Goal: Task Accomplishment & Management: Manage account settings

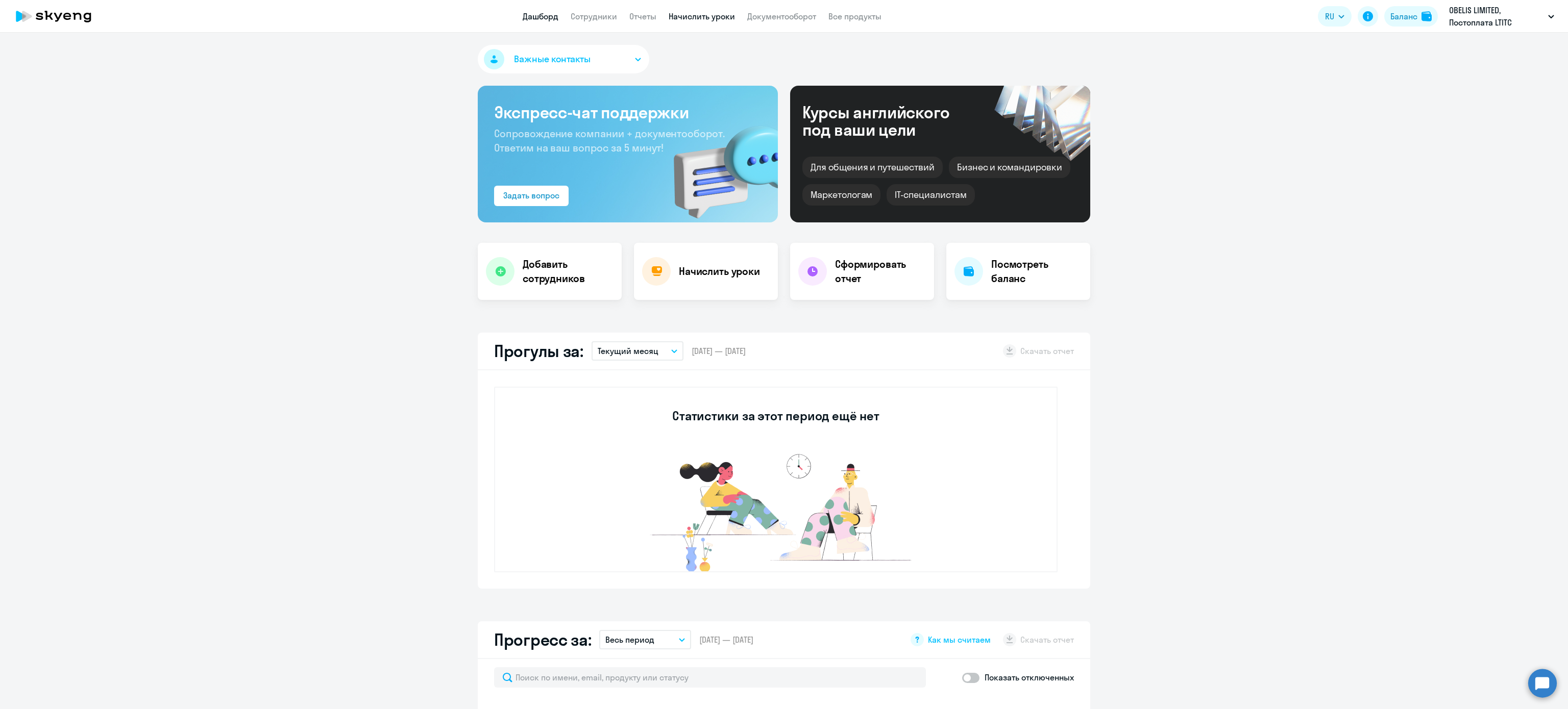
click at [703, 18] on link "Начислить уроки" at bounding box center [702, 16] width 66 height 10
select select "30"
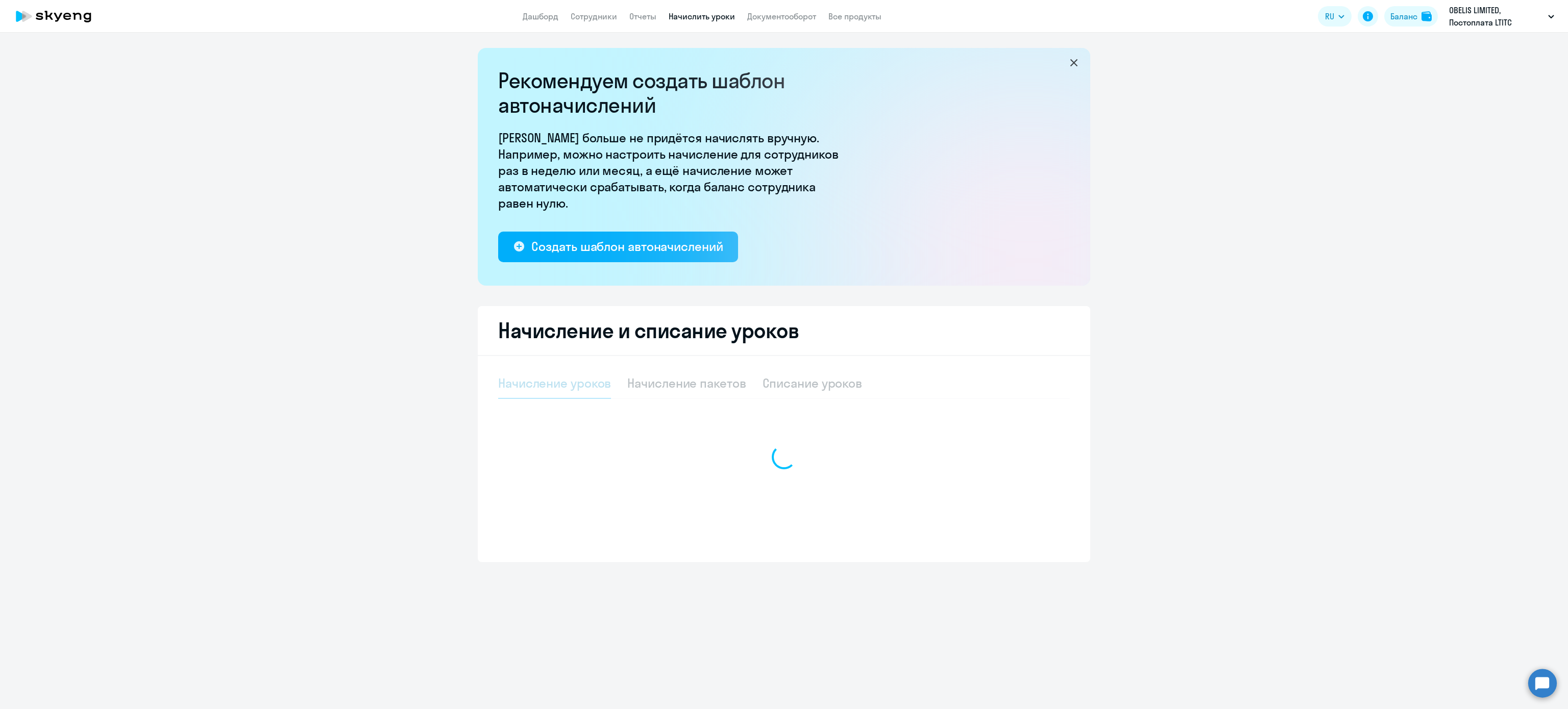
select select "10"
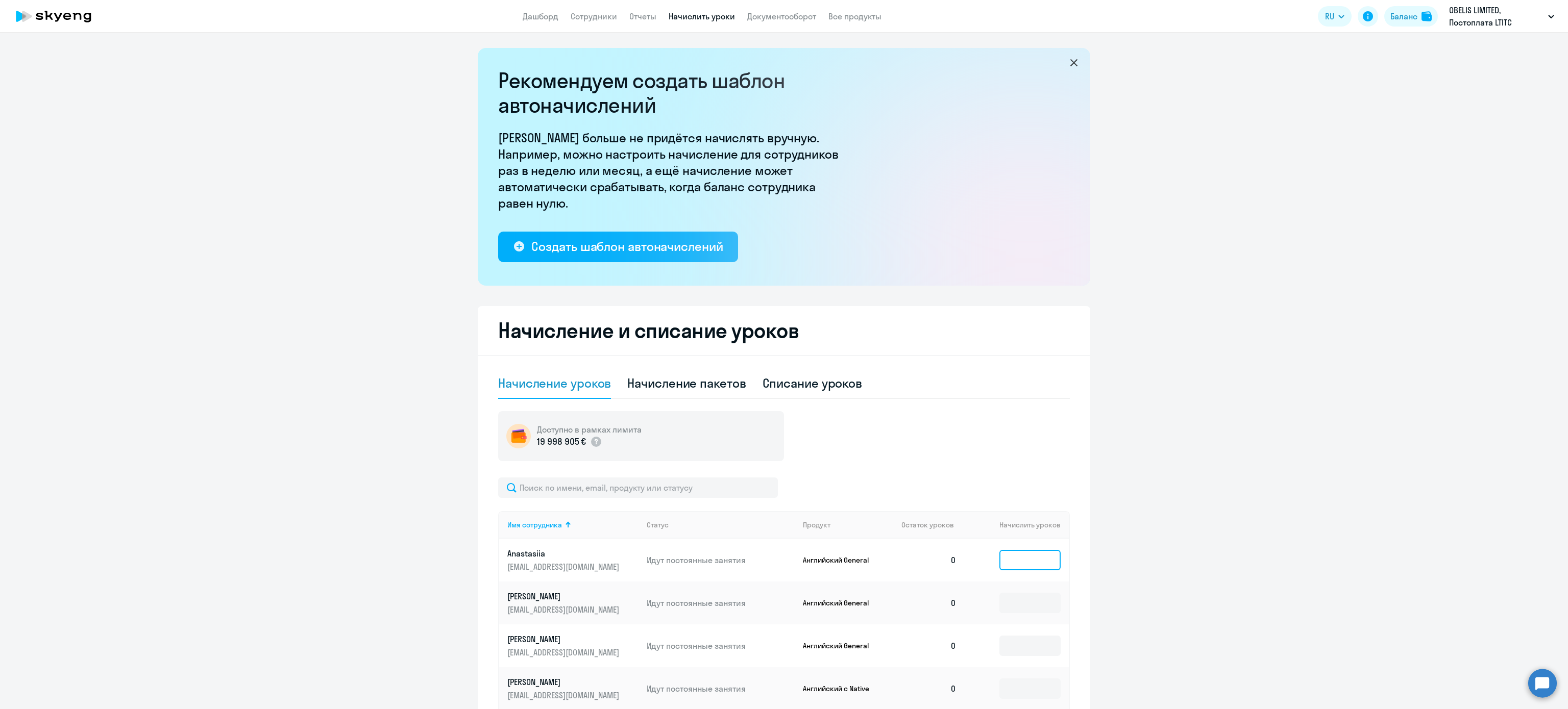
click at [1048, 562] on input at bounding box center [1029, 561] width 61 height 21
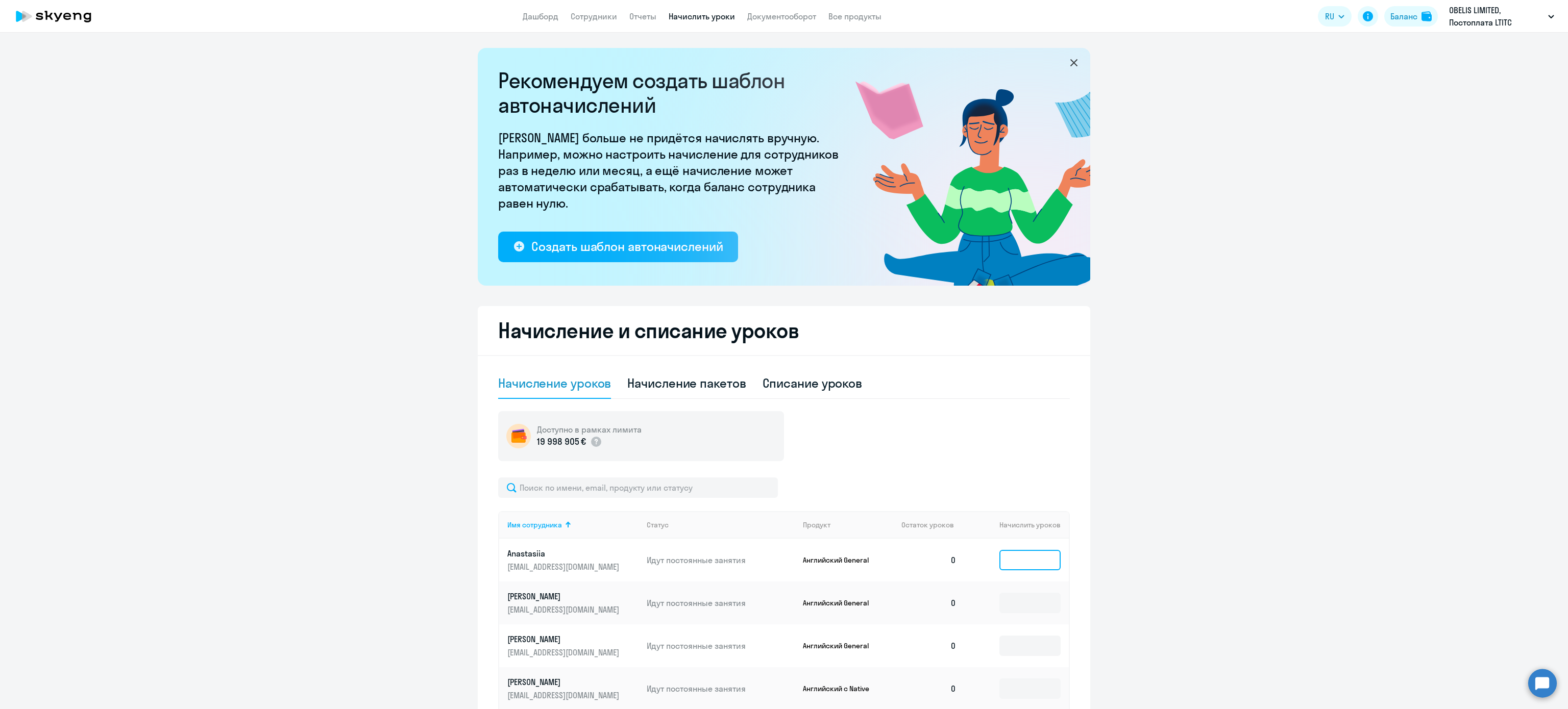
type input "1"
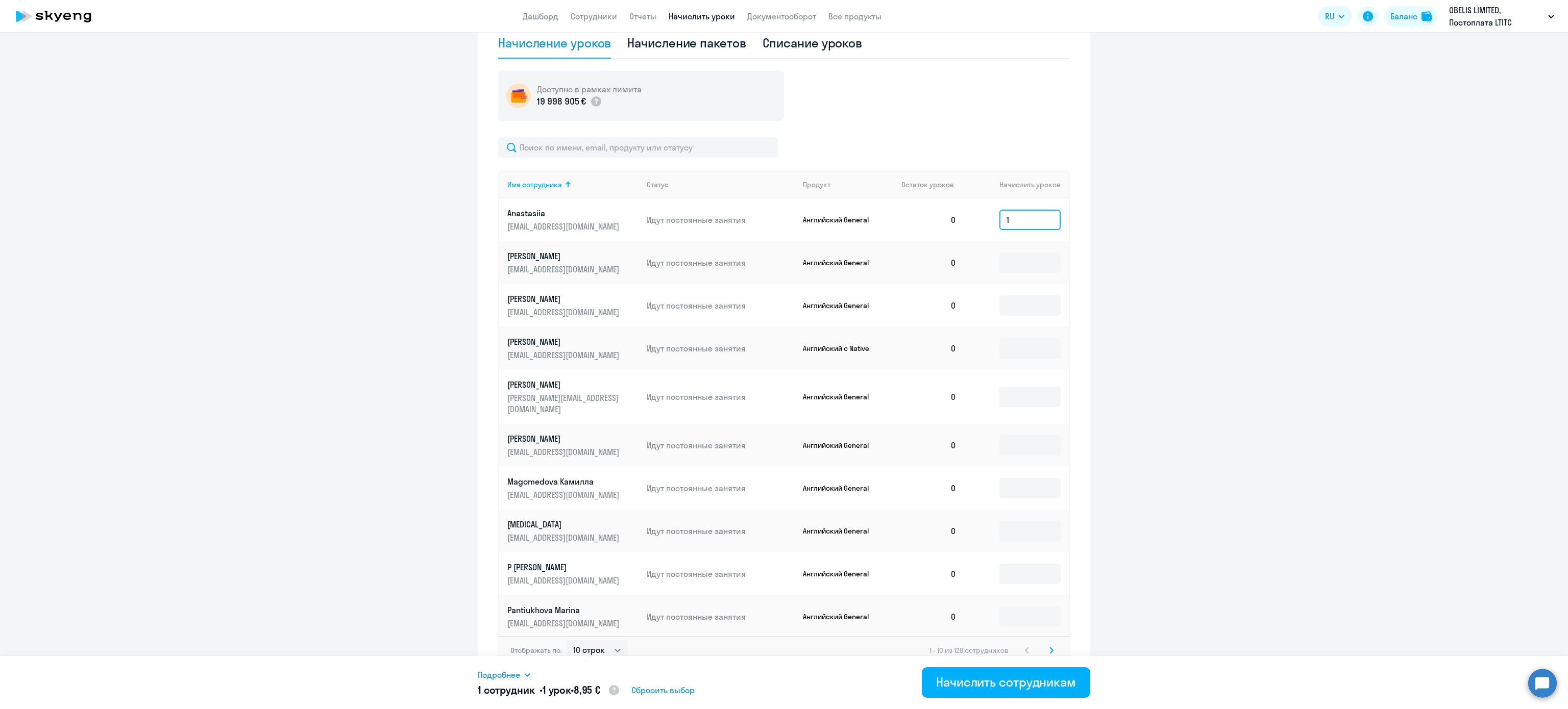
scroll to position [344, 0]
